Goal: Information Seeking & Learning: Find specific fact

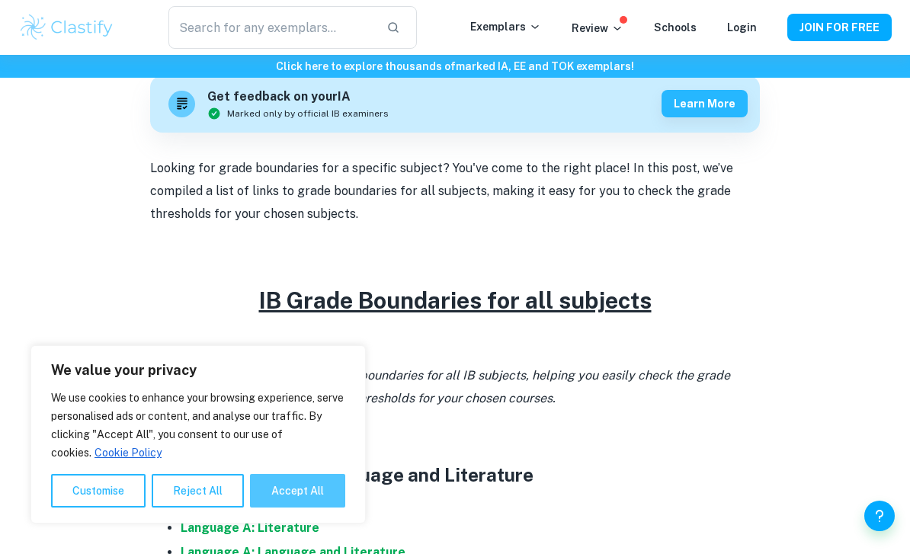
click at [298, 508] on button "Accept All" at bounding box center [297, 491] width 95 height 34
checkbox input "true"
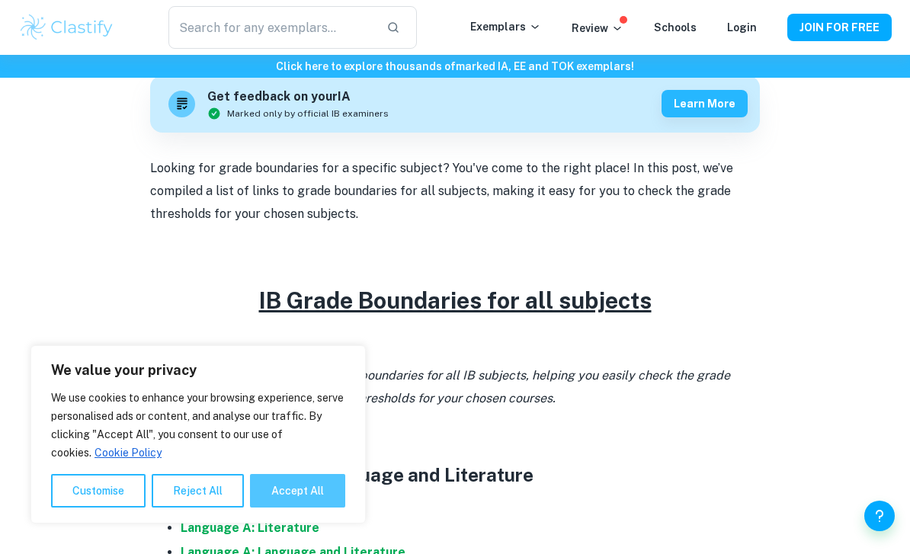
checkbox input "true"
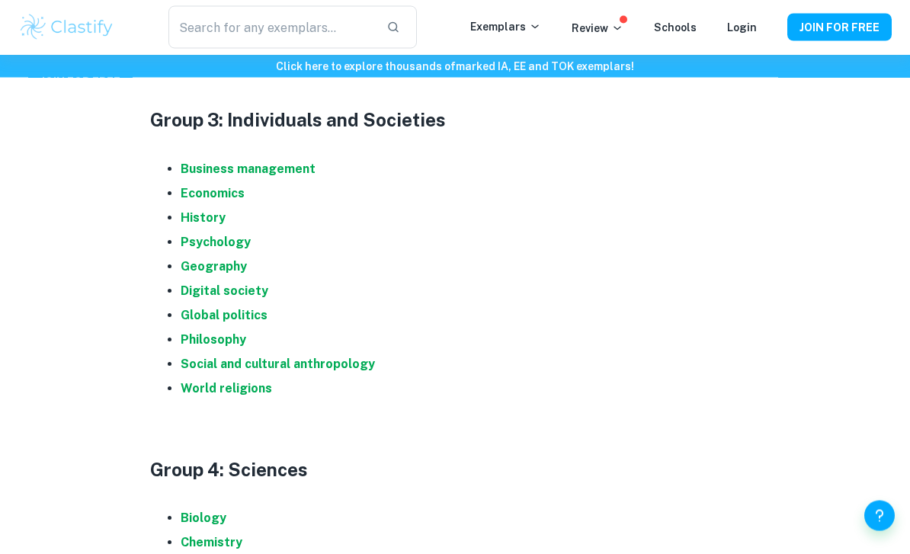
scroll to position [1176, 0]
click at [193, 284] on strong "Digital society" at bounding box center [225, 291] width 88 height 14
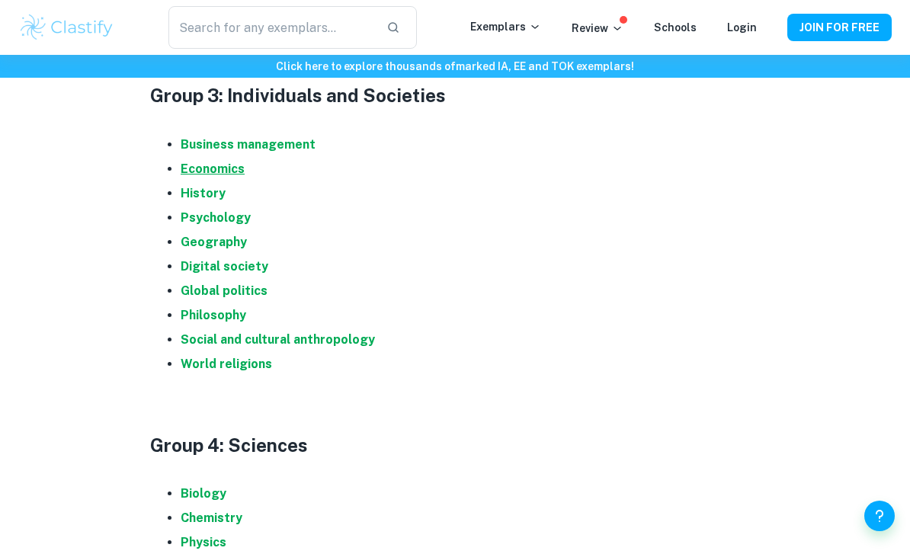
click at [187, 171] on strong "Economics" at bounding box center [213, 169] width 64 height 14
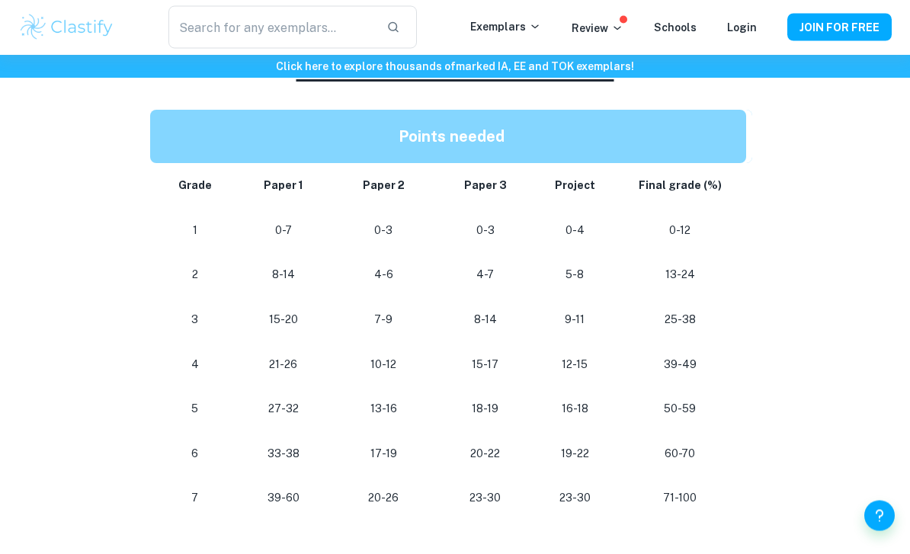
scroll to position [812, 0]
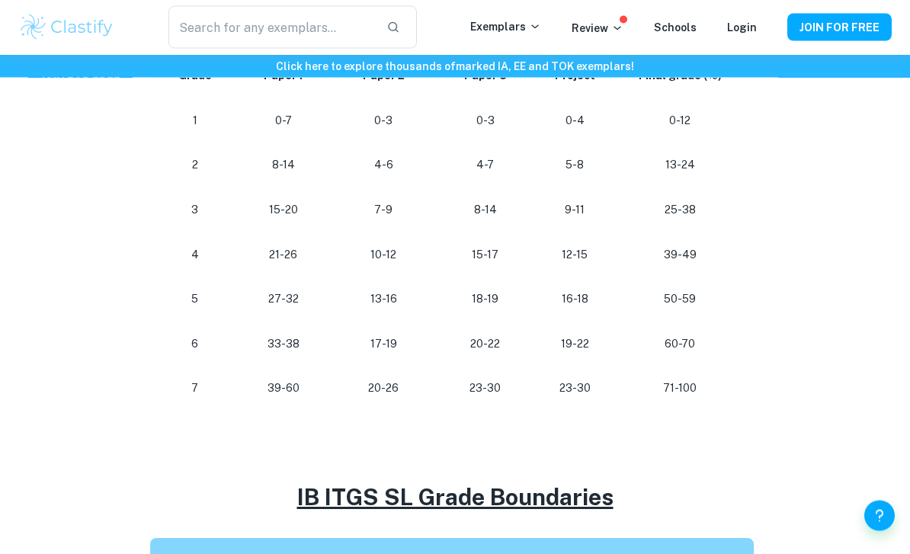
click at [677, 415] on p at bounding box center [455, 423] width 610 height 23
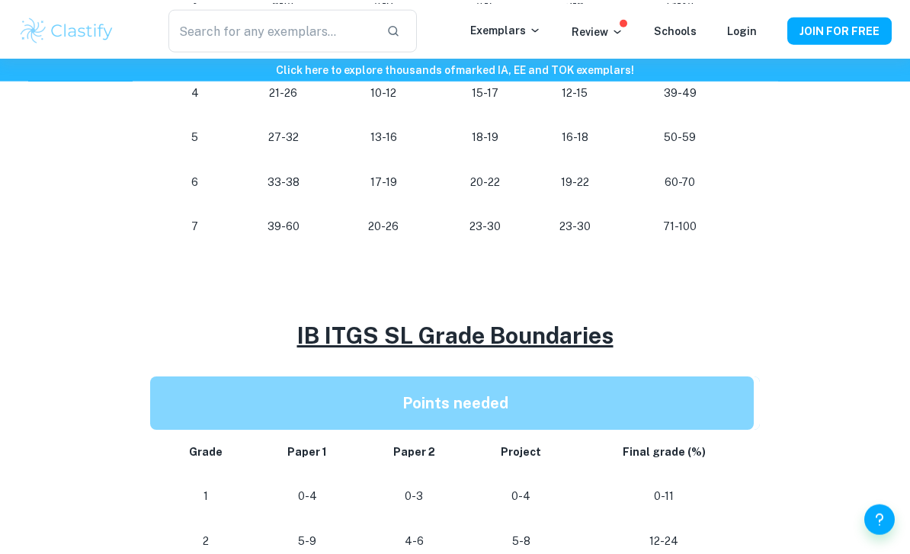
scroll to position [775, 0]
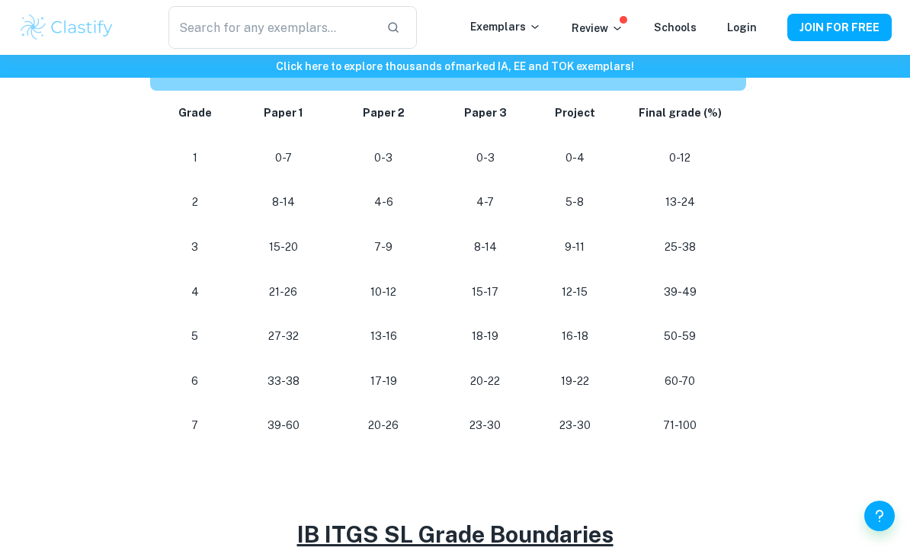
click at [740, 319] on td "50-59" at bounding box center [683, 336] width 139 height 45
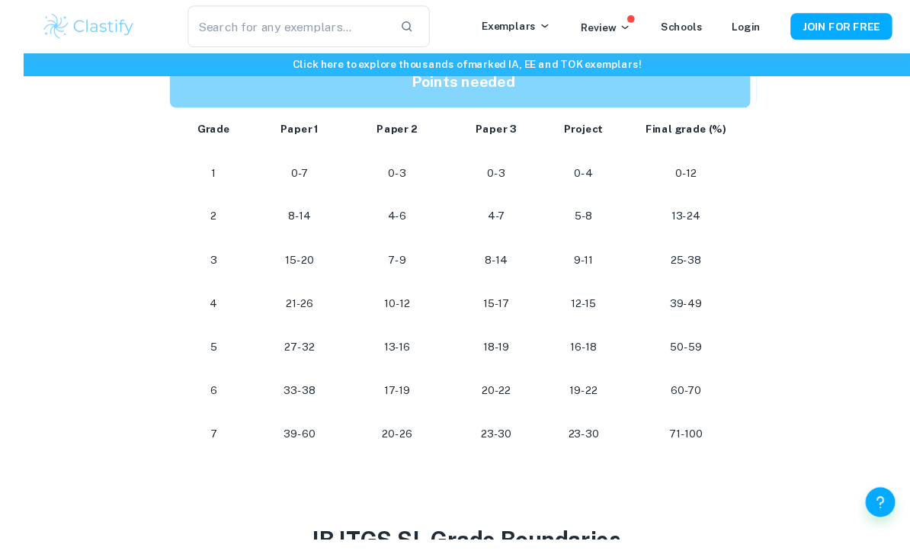
scroll to position [848, 0]
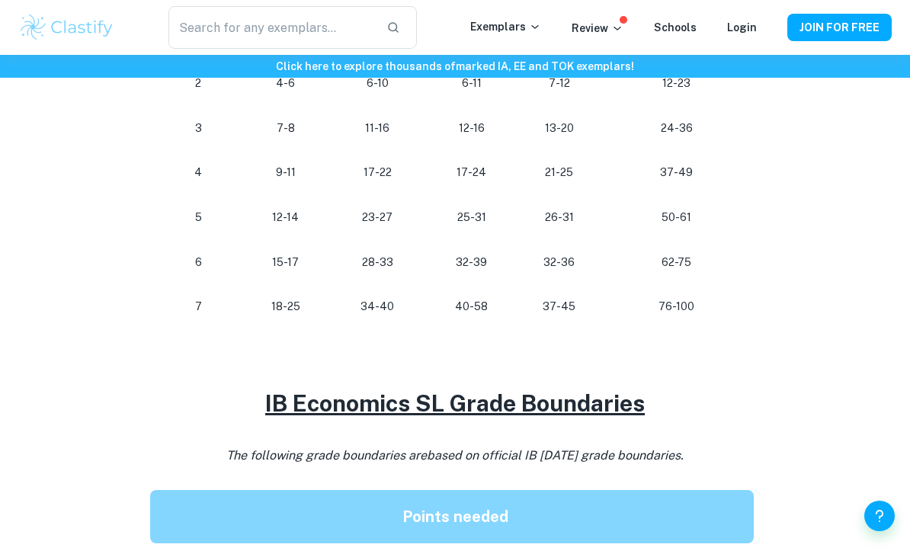
scroll to position [975, 0]
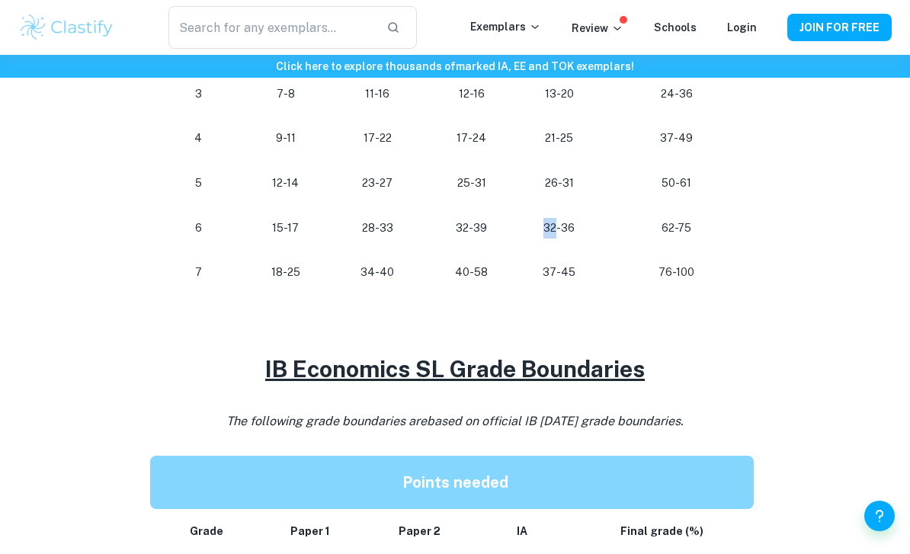
drag, startPoint x: 0, startPoint y: 0, endPoint x: -1, endPoint y: -976, distance: 975.5
